Goal: Information Seeking & Learning: Find specific page/section

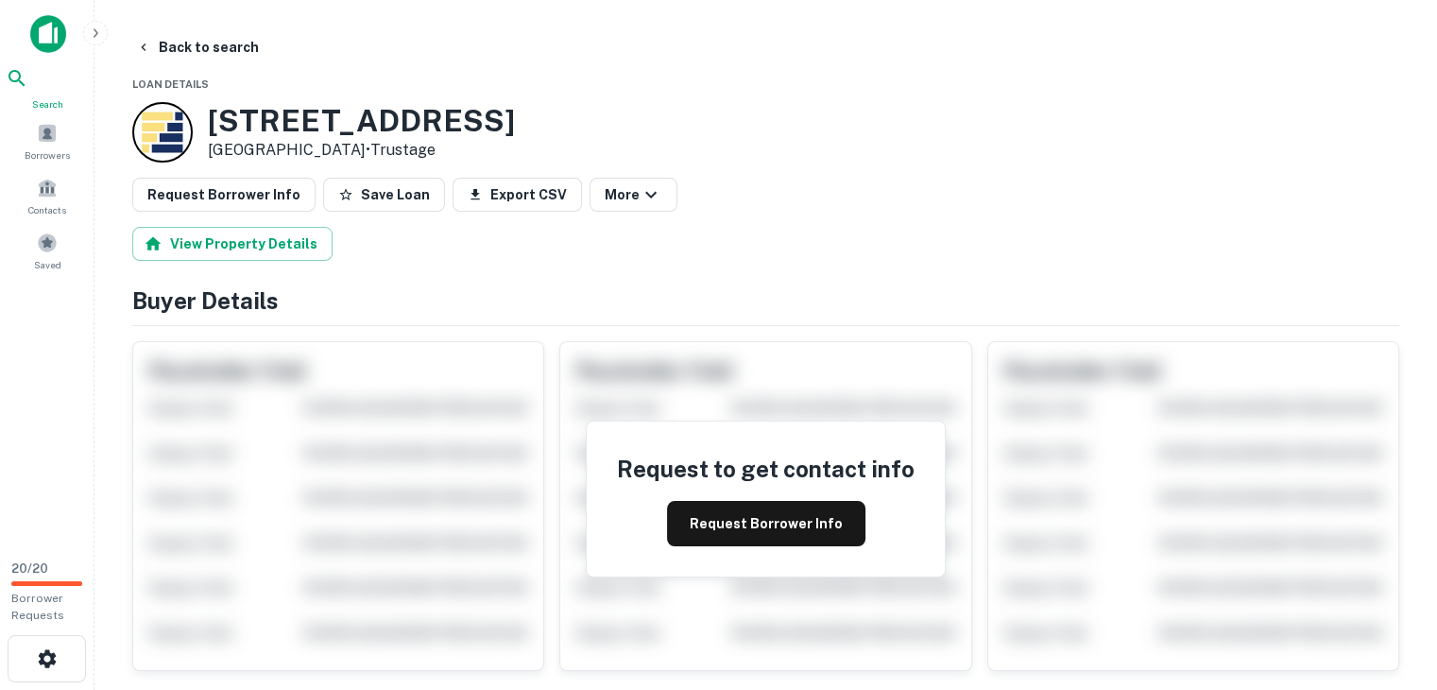
click at [25, 77] on icon at bounding box center [17, 78] width 16 height 16
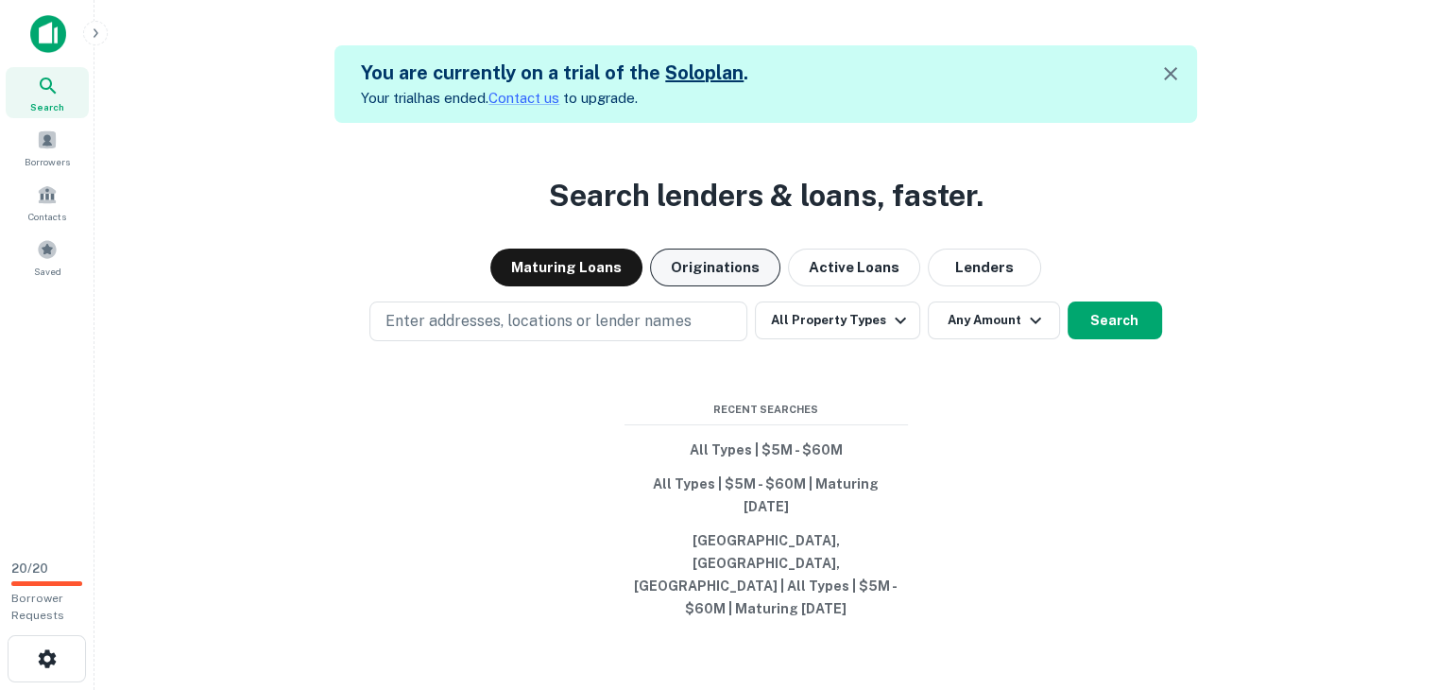
click at [714, 286] on button "Originations" at bounding box center [715, 268] width 130 height 38
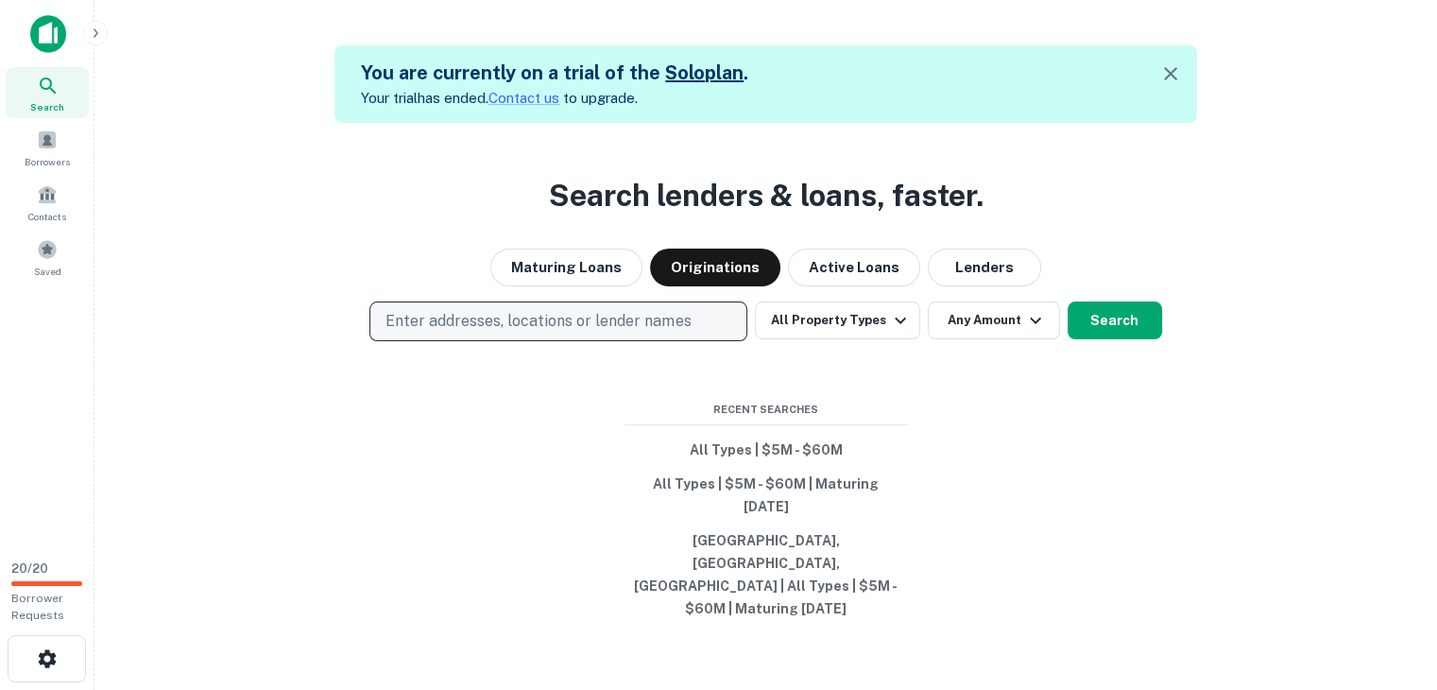
click at [631, 333] on p "Enter addresses, locations or lender names" at bounding box center [538, 321] width 305 height 23
type input "*****"
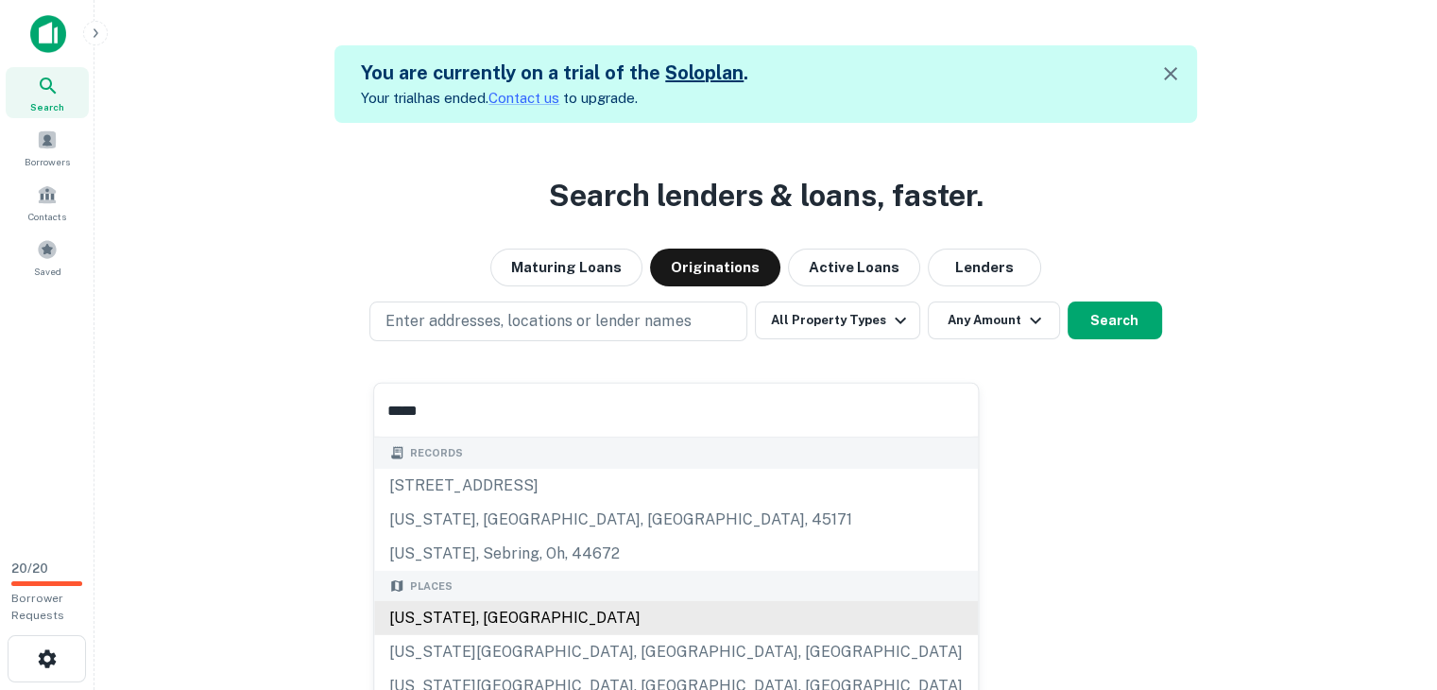
click at [417, 610] on div "[US_STATE], [GEOGRAPHIC_DATA]" at bounding box center [676, 618] width 604 height 34
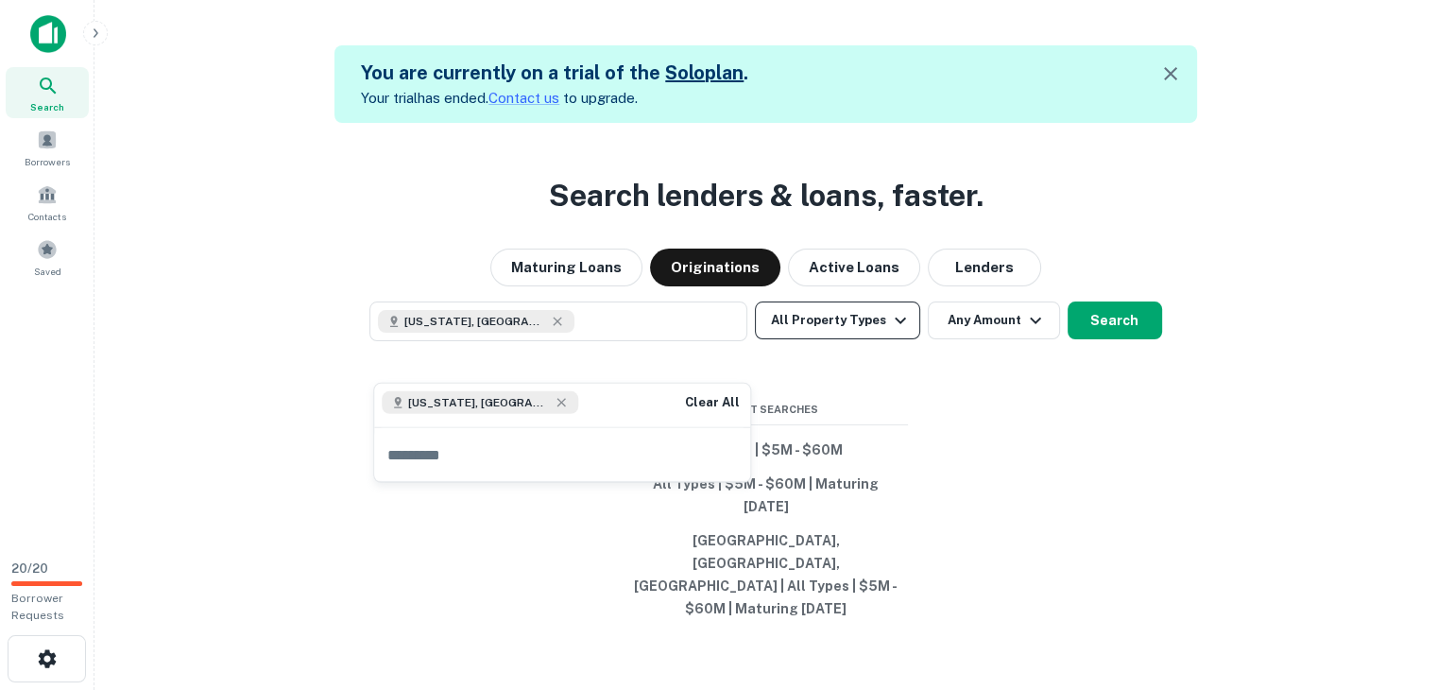
click at [821, 339] on button "All Property Types" at bounding box center [837, 320] width 164 height 38
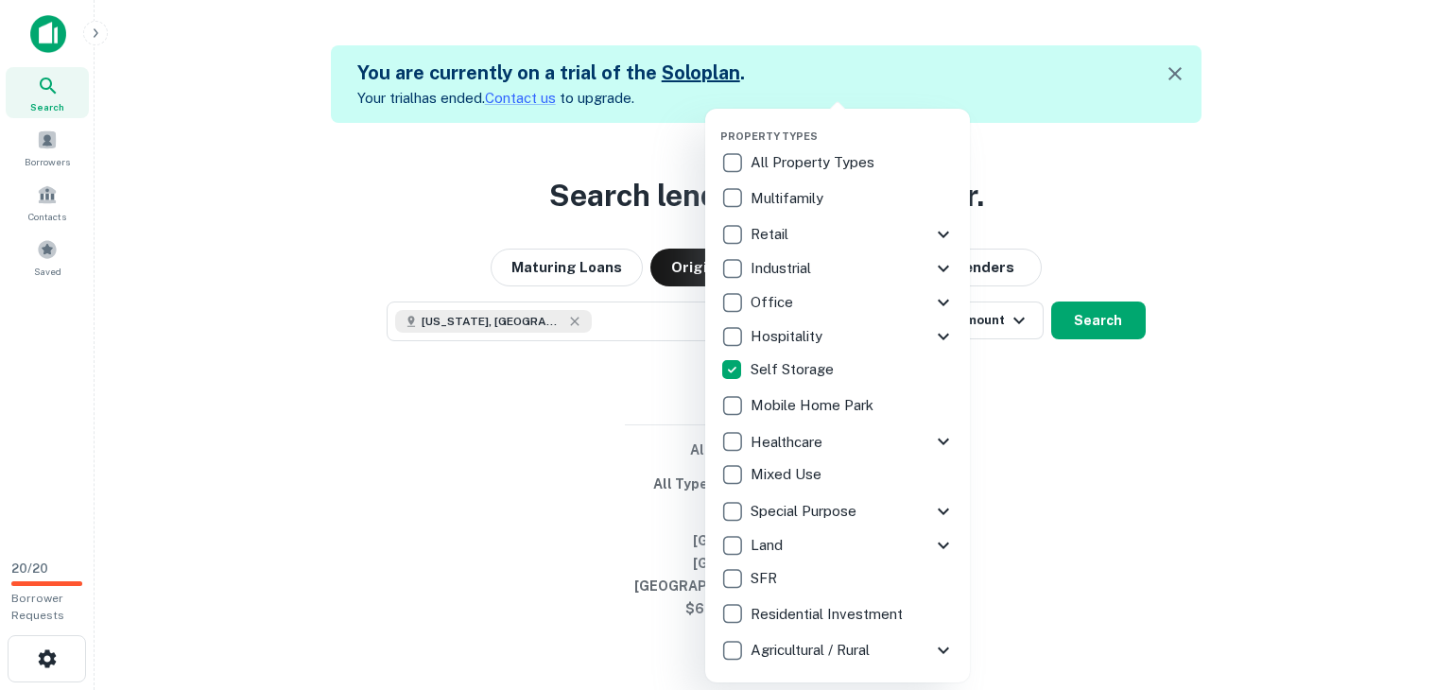
click at [1036, 437] on div at bounding box center [726, 345] width 1452 height 690
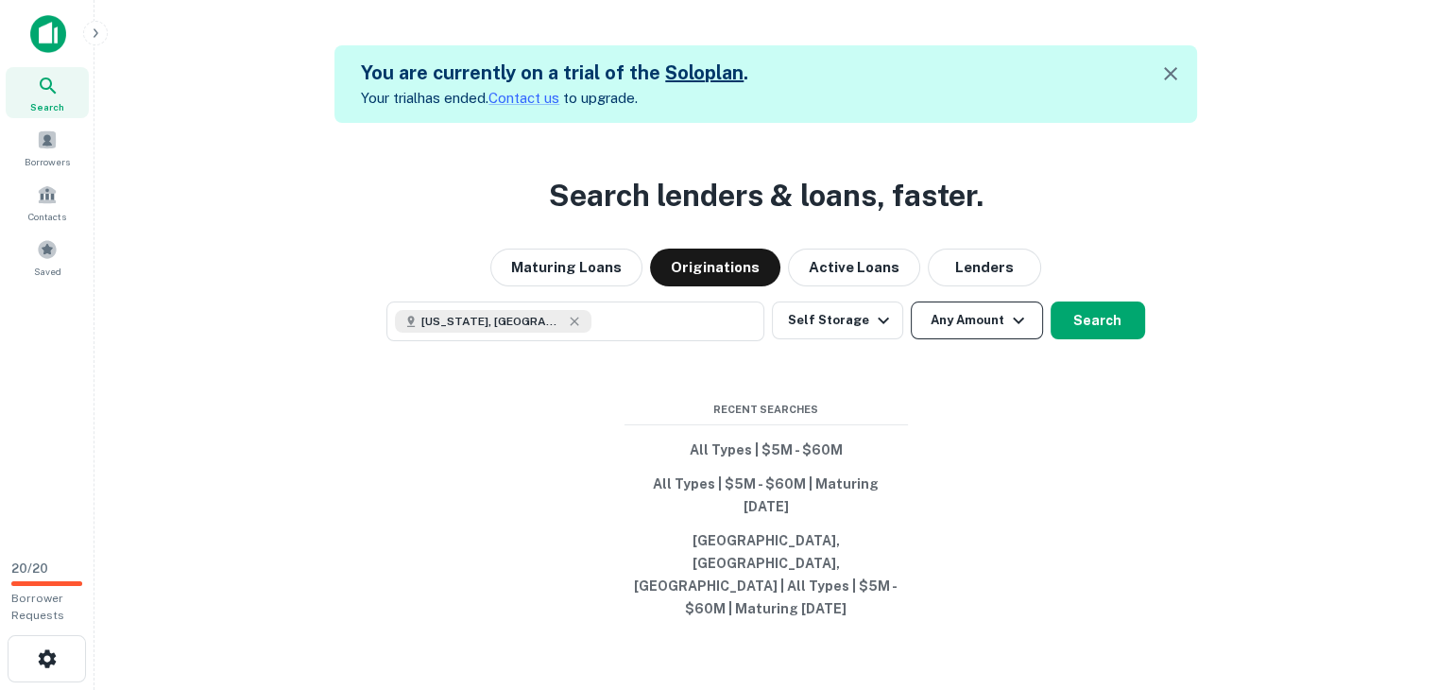
click at [980, 339] on button "Any Amount" at bounding box center [977, 320] width 132 height 38
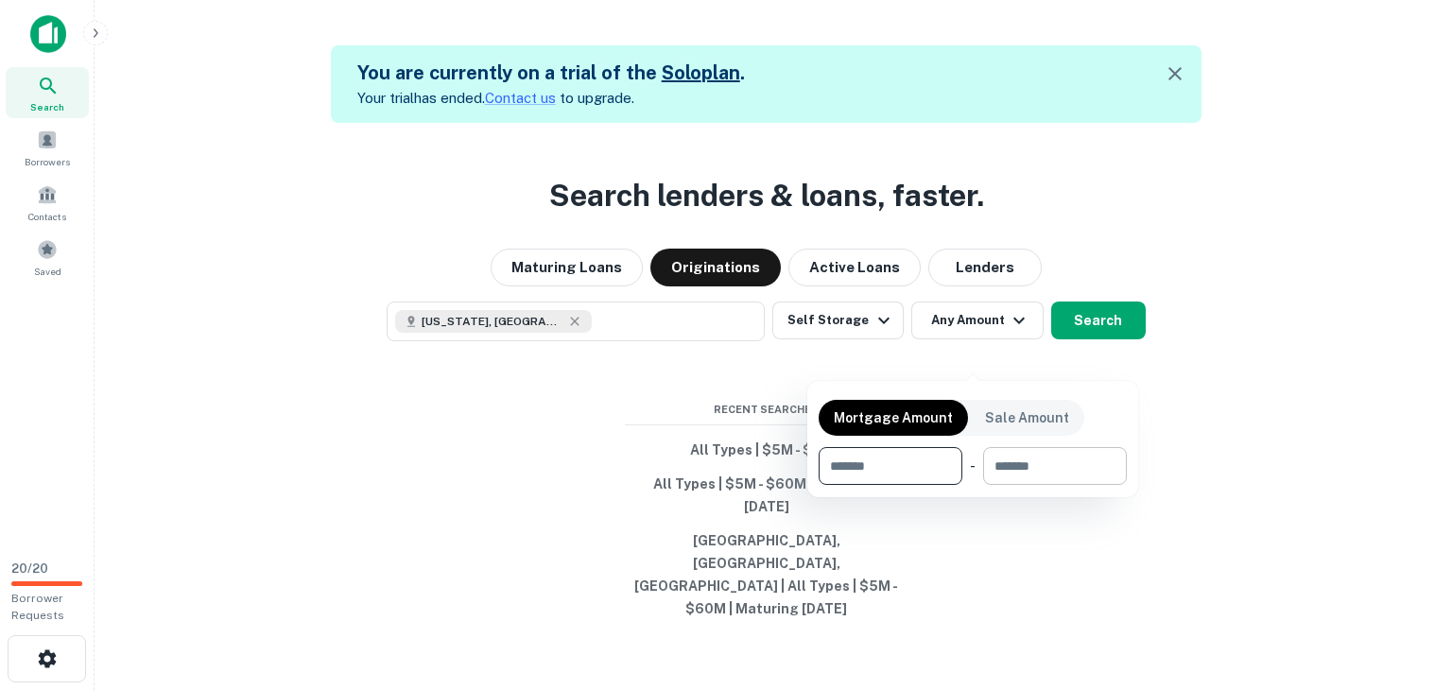
click at [1021, 473] on input "number" at bounding box center [1048, 466] width 130 height 38
type input "********"
click at [909, 456] on input "number" at bounding box center [878, 466] width 120 height 38
type input "*******"
click at [1232, 432] on div at bounding box center [726, 345] width 1452 height 690
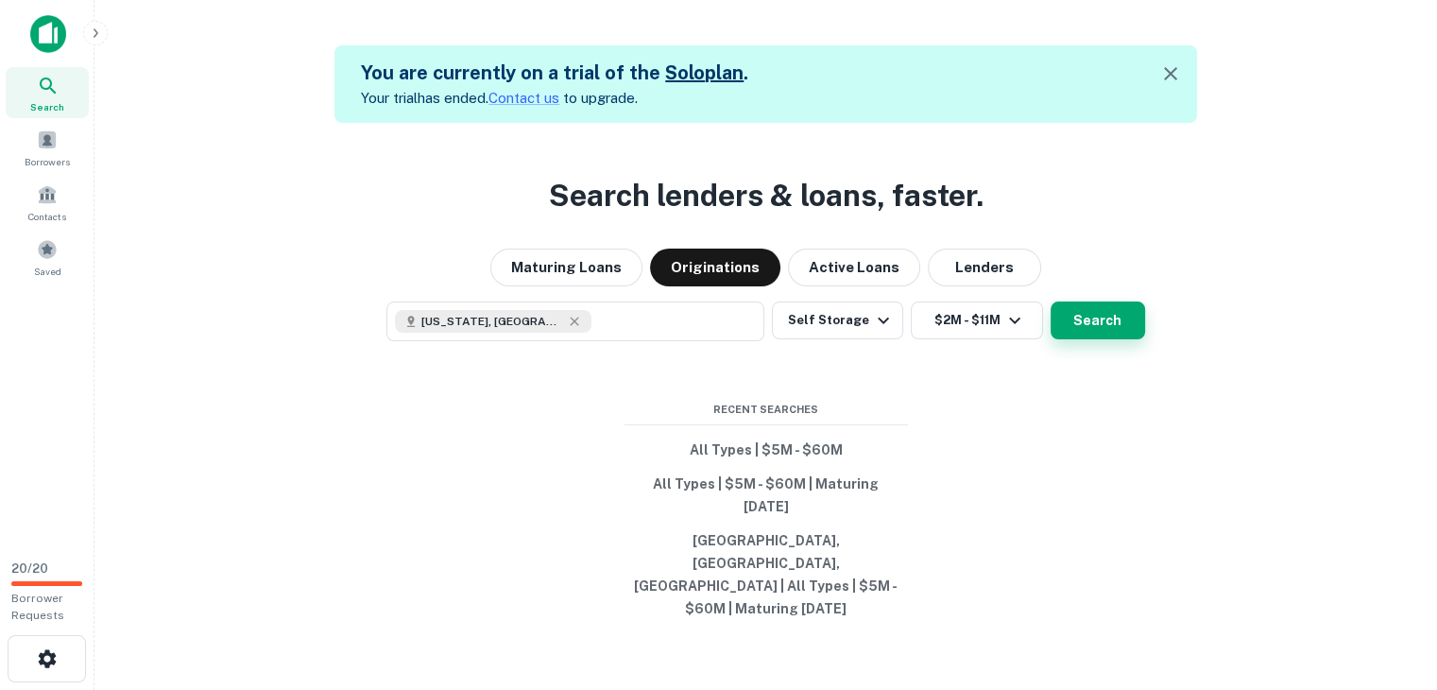
click at [1098, 339] on button "Search" at bounding box center [1098, 320] width 95 height 38
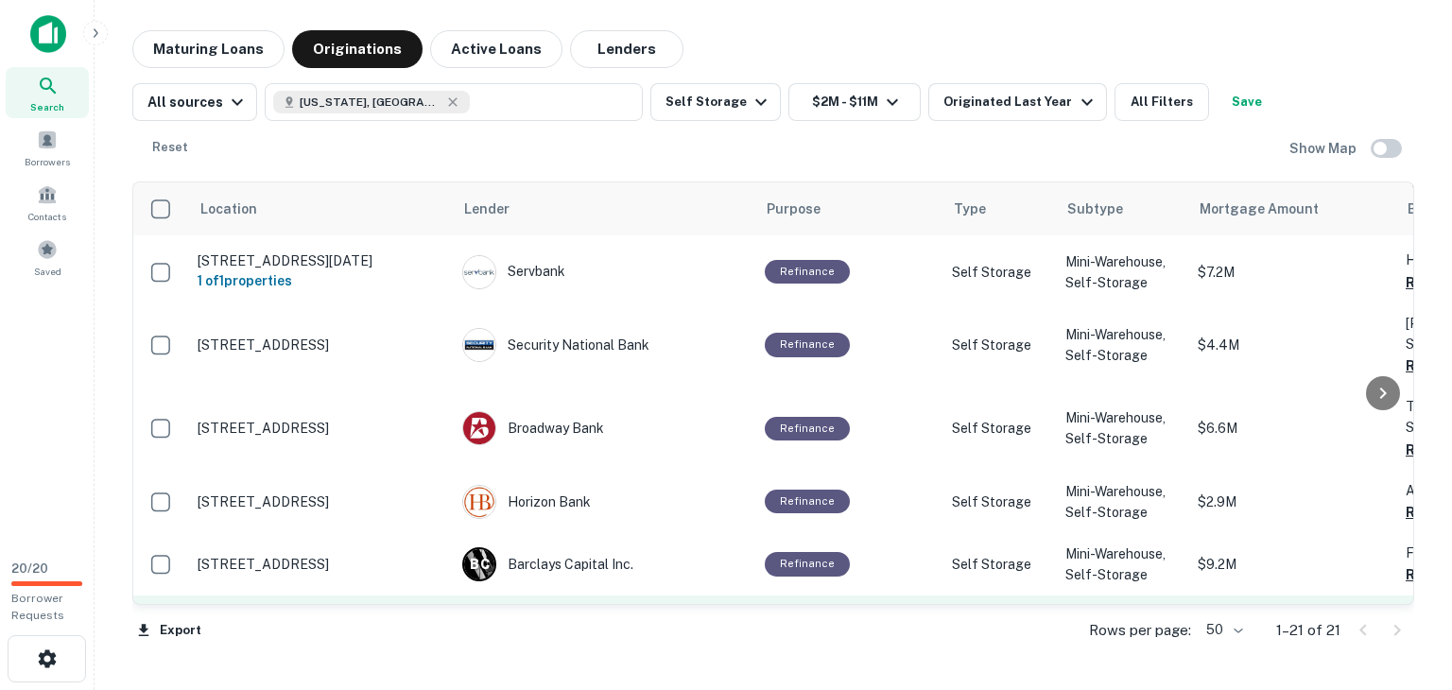
scroll to position [529, 0]
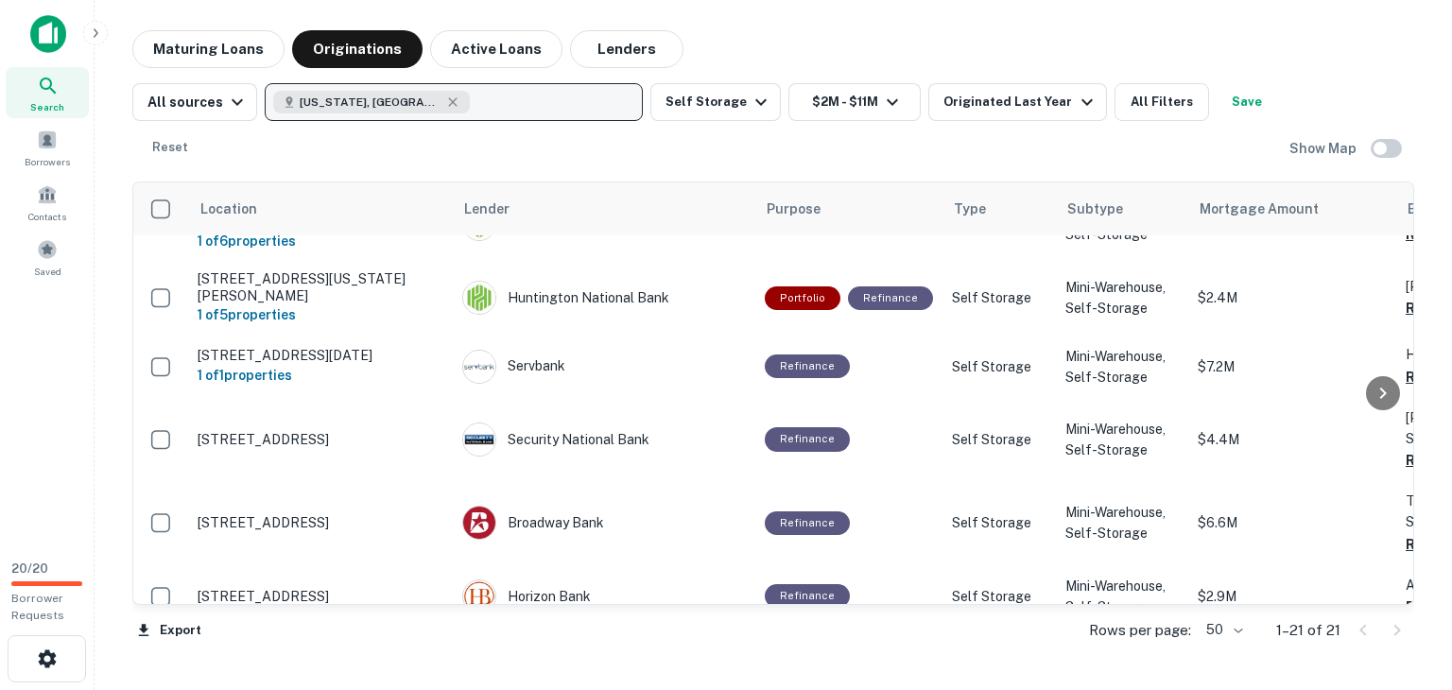
click at [426, 103] on button "[US_STATE], [GEOGRAPHIC_DATA]" at bounding box center [454, 102] width 378 height 38
